Goal: Transaction & Acquisition: Book appointment/travel/reservation

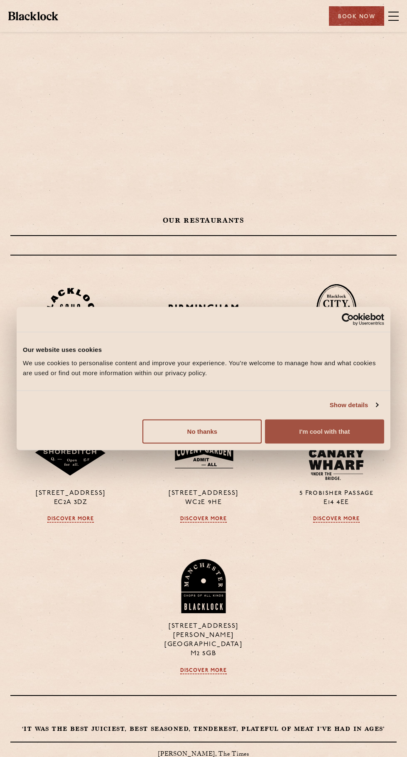
click at [341, 434] on button "I'm cool with that" at bounding box center [324, 431] width 119 height 24
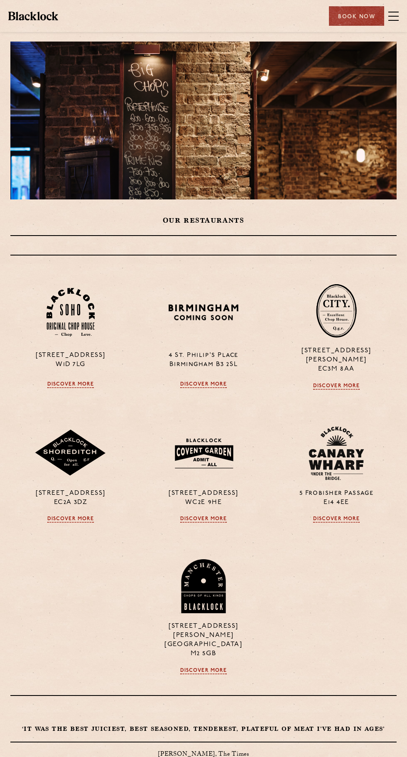
click at [352, 17] on div "Book Now" at bounding box center [356, 16] width 55 height 20
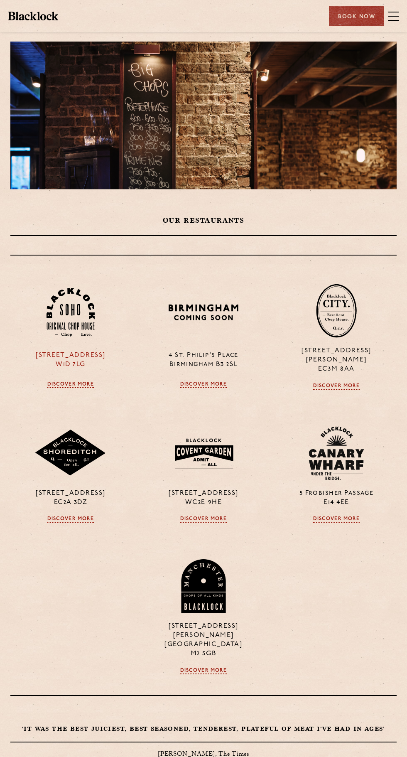
click at [62, 307] on img at bounding box center [71, 312] width 48 height 49
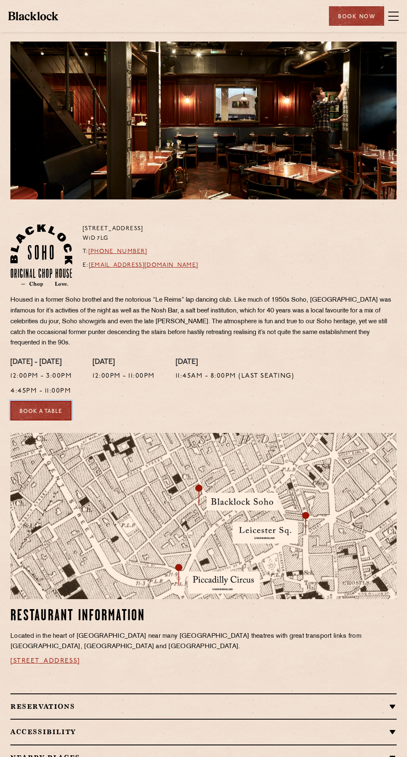
click at [29, 408] on link "Book a Table" at bounding box center [40, 411] width 61 height 20
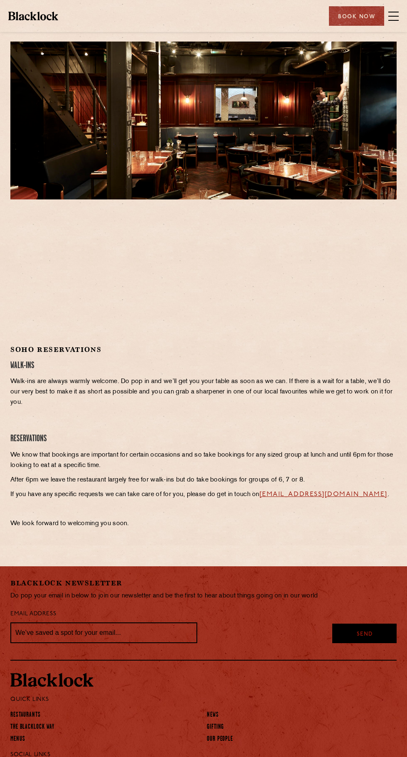
click at [395, 17] on span at bounding box center [393, 16] width 10 height 12
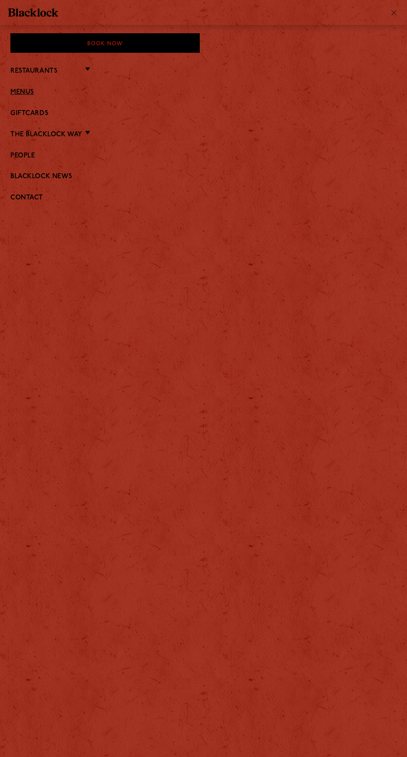
click at [17, 92] on link "Menus" at bounding box center [203, 92] width 386 height 8
click at [54, 49] on div "Book Now" at bounding box center [104, 43] width 189 height 20
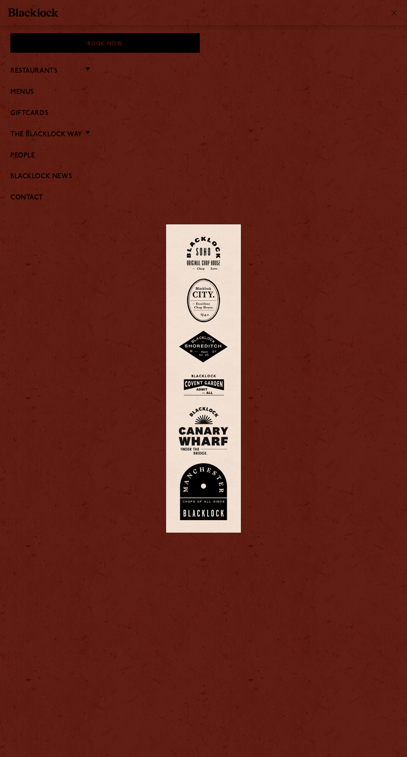
click at [207, 270] on img at bounding box center [203, 254] width 33 height 34
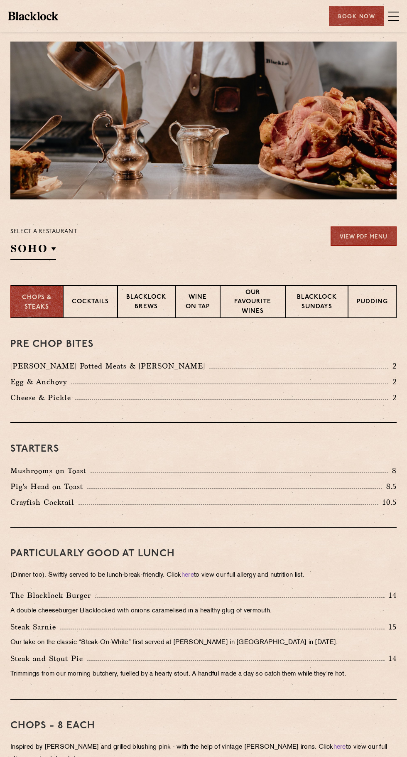
scroll to position [0, 98]
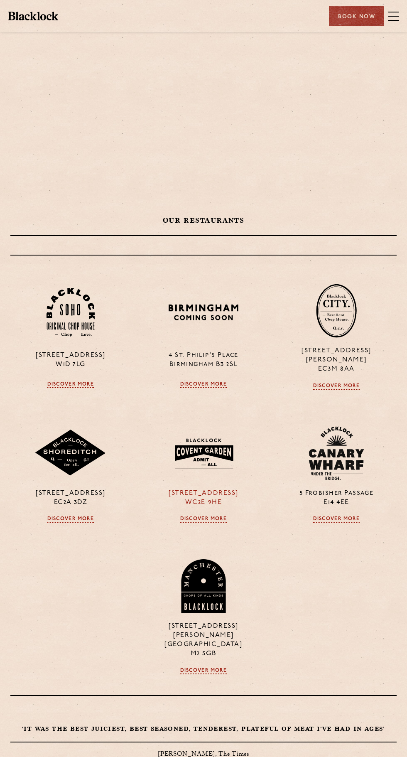
click at [214, 452] on img at bounding box center [203, 453] width 72 height 39
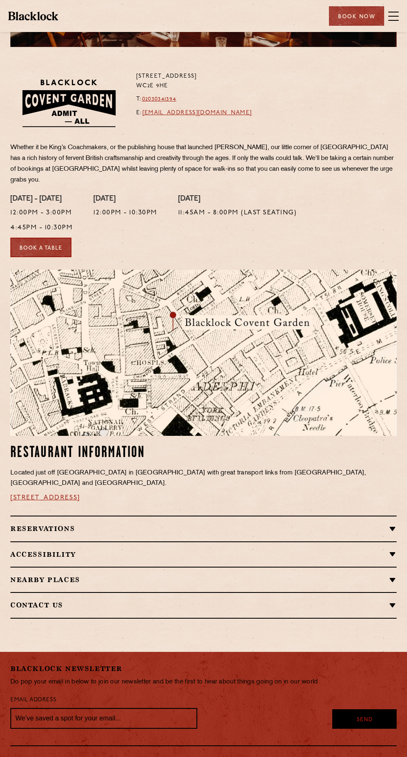
scroll to position [150, 0]
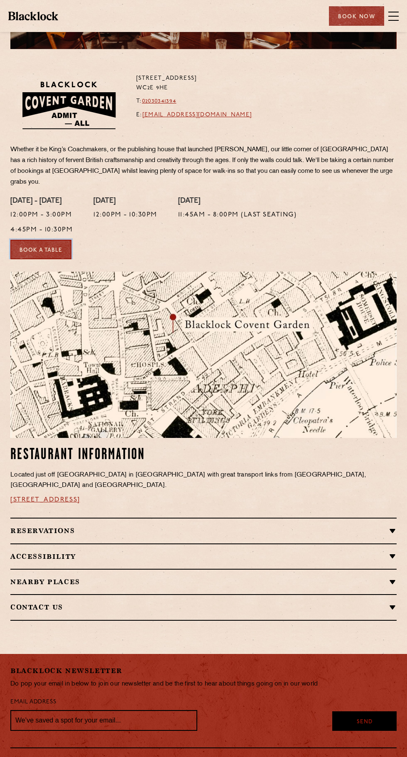
click at [49, 252] on link "Book a Table" at bounding box center [40, 250] width 61 height 20
